Goal: Check status: Check status

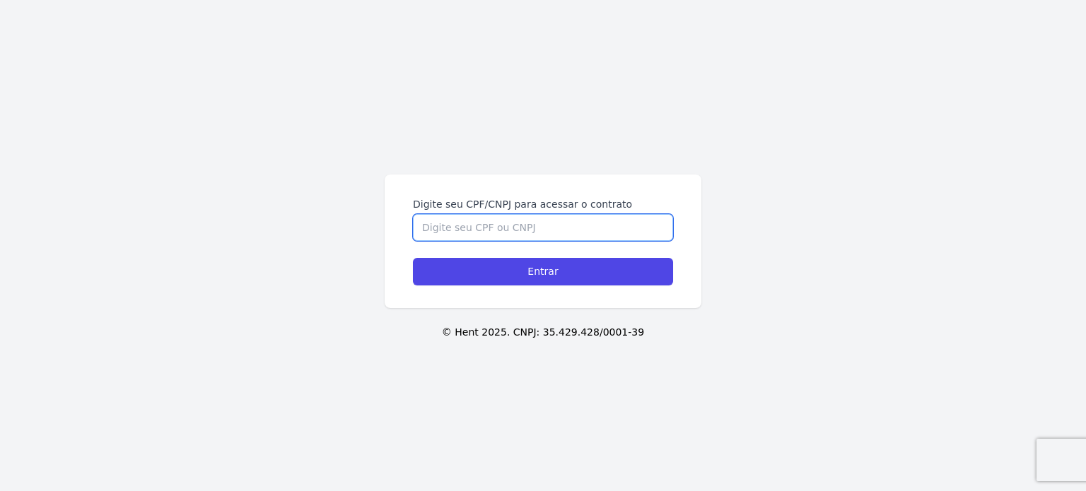
click at [498, 223] on input "Digite seu CPF/CNPJ para acessar o contrato" at bounding box center [543, 227] width 260 height 27
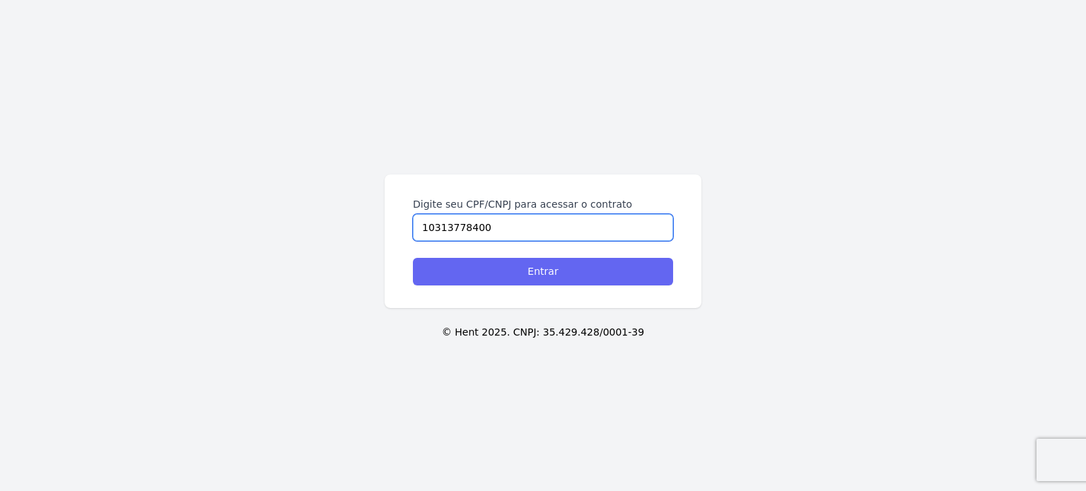
type input "10313778400"
click at [496, 279] on input "Entrar" at bounding box center [543, 272] width 260 height 28
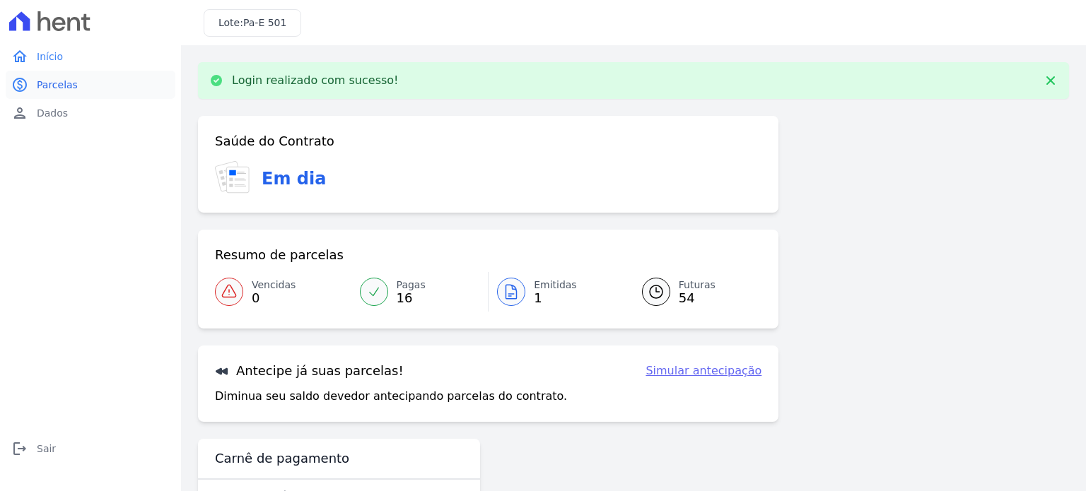
click at [88, 95] on link "paid Parcelas" at bounding box center [91, 85] width 170 height 28
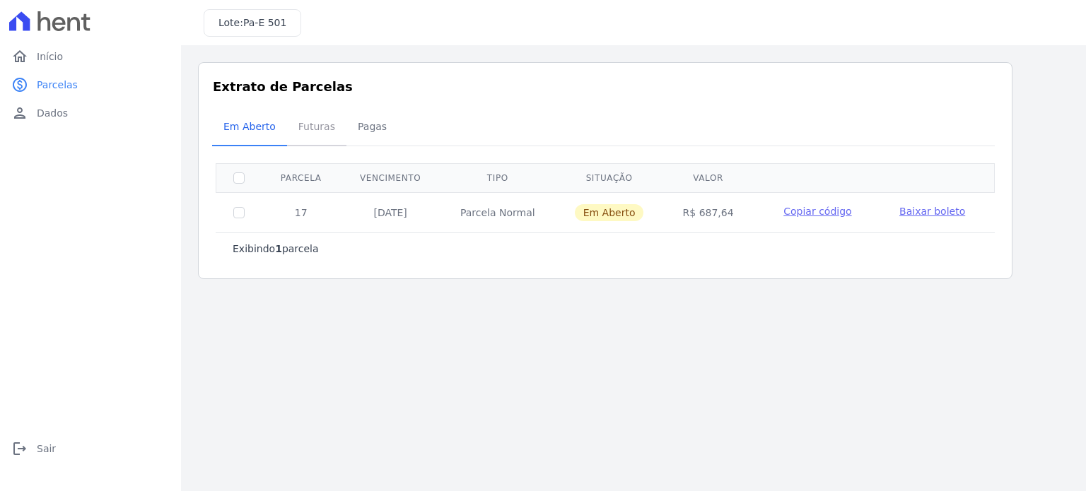
click at [314, 134] on span "Futuras" at bounding box center [317, 126] width 54 height 28
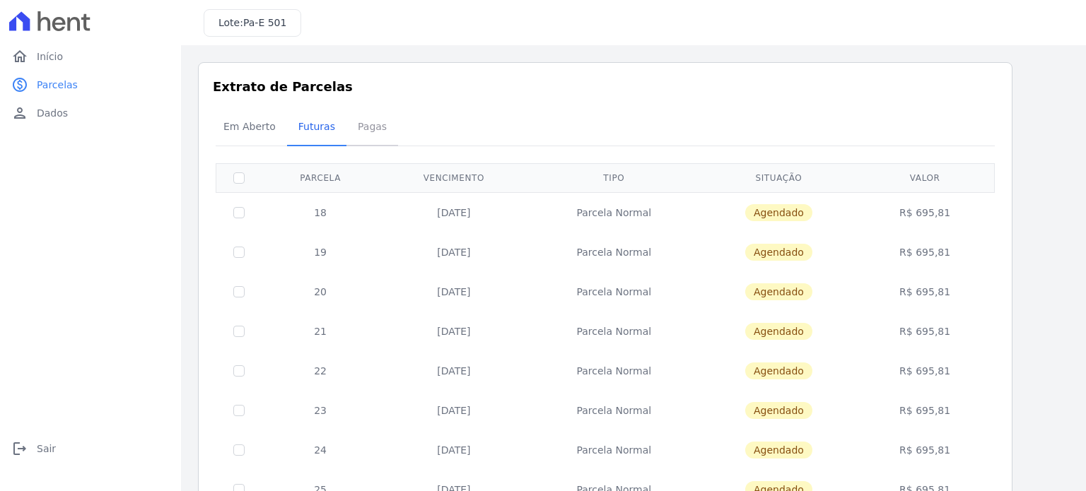
click at [366, 127] on span "Pagas" at bounding box center [372, 126] width 46 height 28
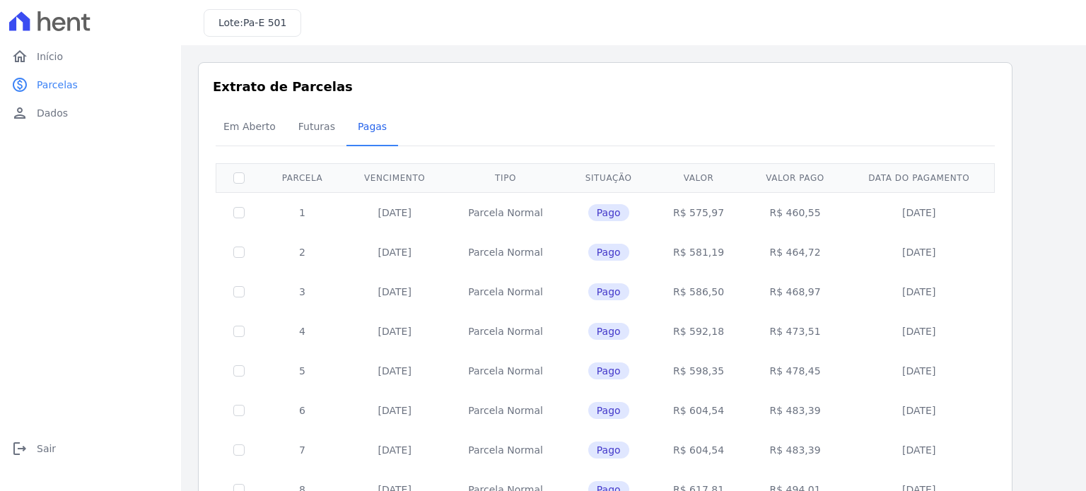
drag, startPoint x: 379, startPoint y: 217, endPoint x: 408, endPoint y: 217, distance: 29.0
click at [408, 217] on td "[DATE]" at bounding box center [394, 212] width 103 height 40
click at [411, 214] on td "[DATE]" at bounding box center [394, 212] width 103 height 40
click at [93, 61] on link "home Início" at bounding box center [91, 56] width 170 height 28
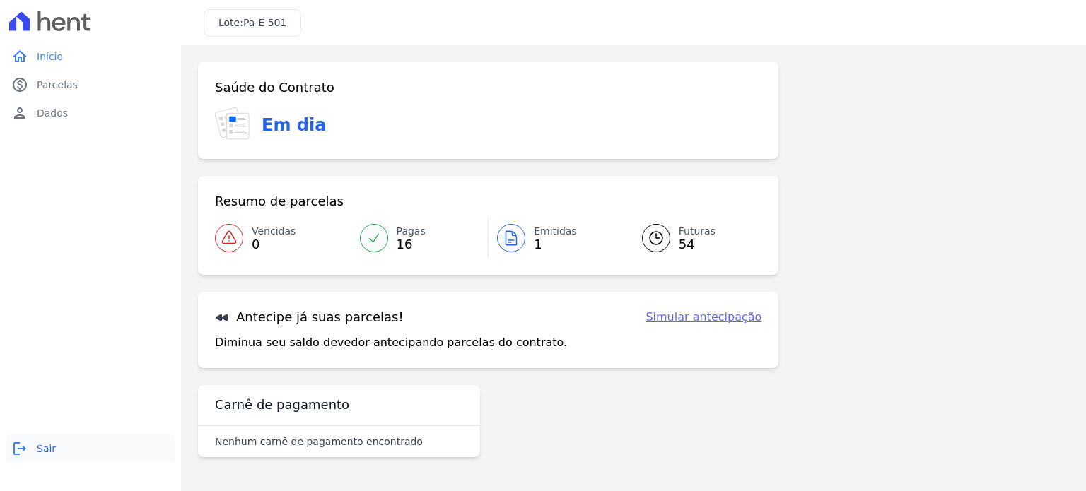
click at [34, 454] on link "logout Sair" at bounding box center [91, 449] width 170 height 28
